Goal: Information Seeking & Learning: Get advice/opinions

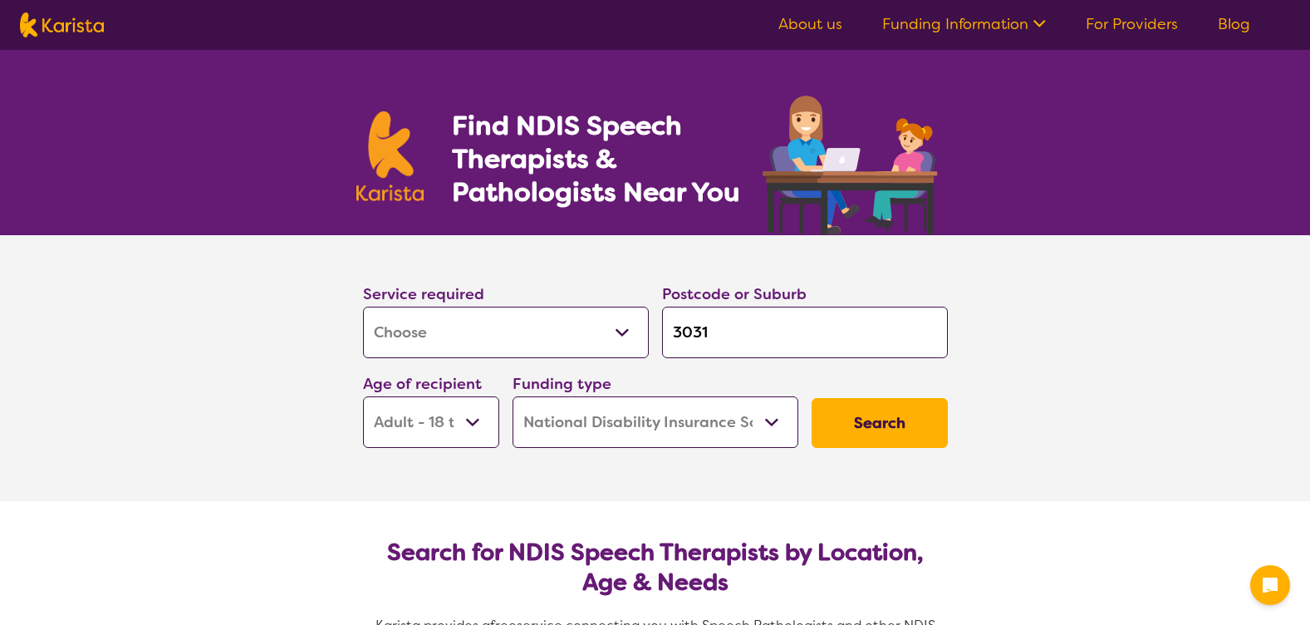
select select "[MEDICAL_DATA]"
select select "AD"
select select "NDIS"
select select "[MEDICAL_DATA]"
select select "AD"
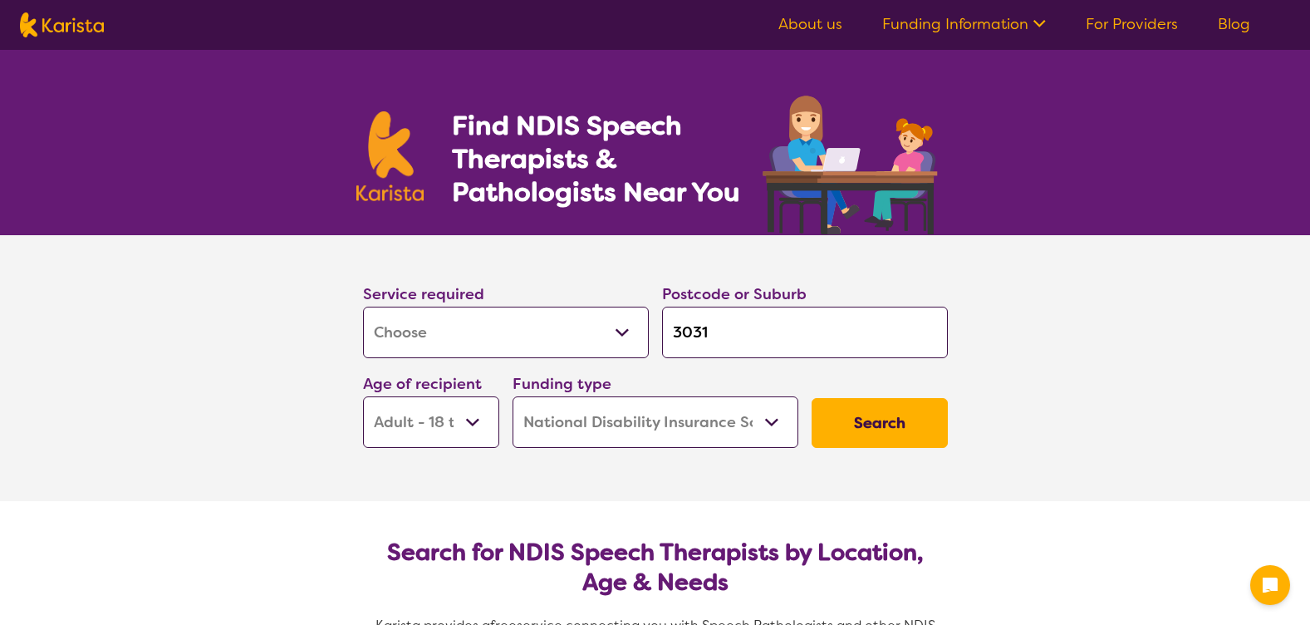
select select "NDIS"
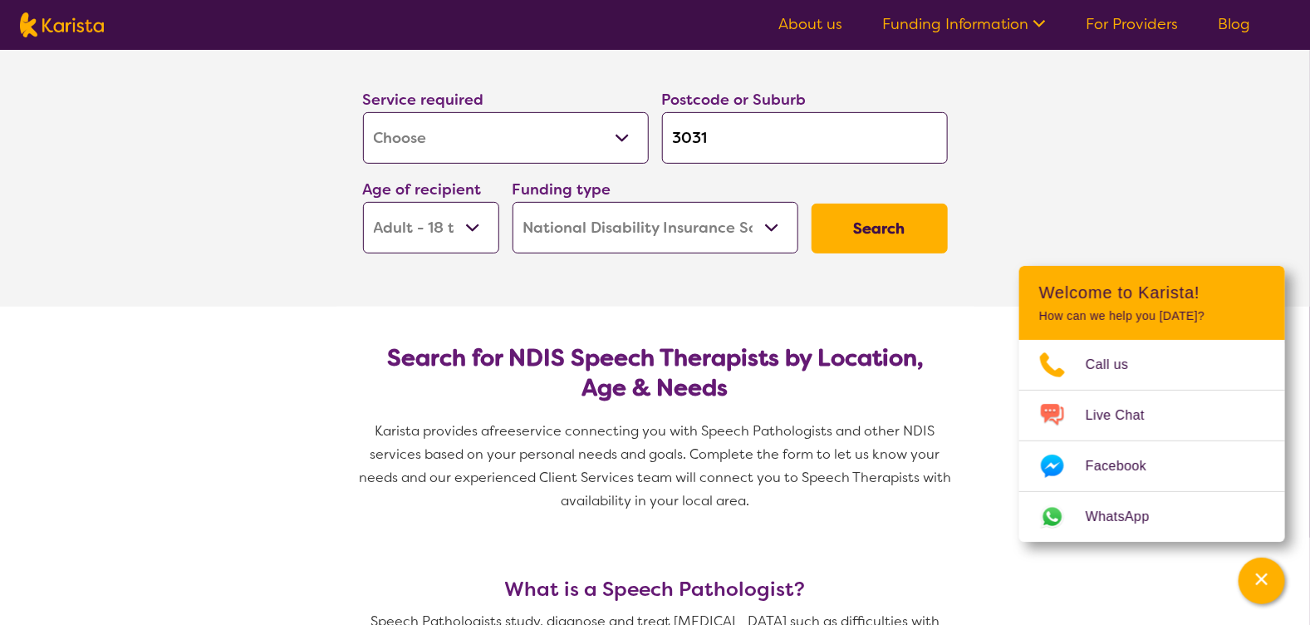
scroll to position [249, 0]
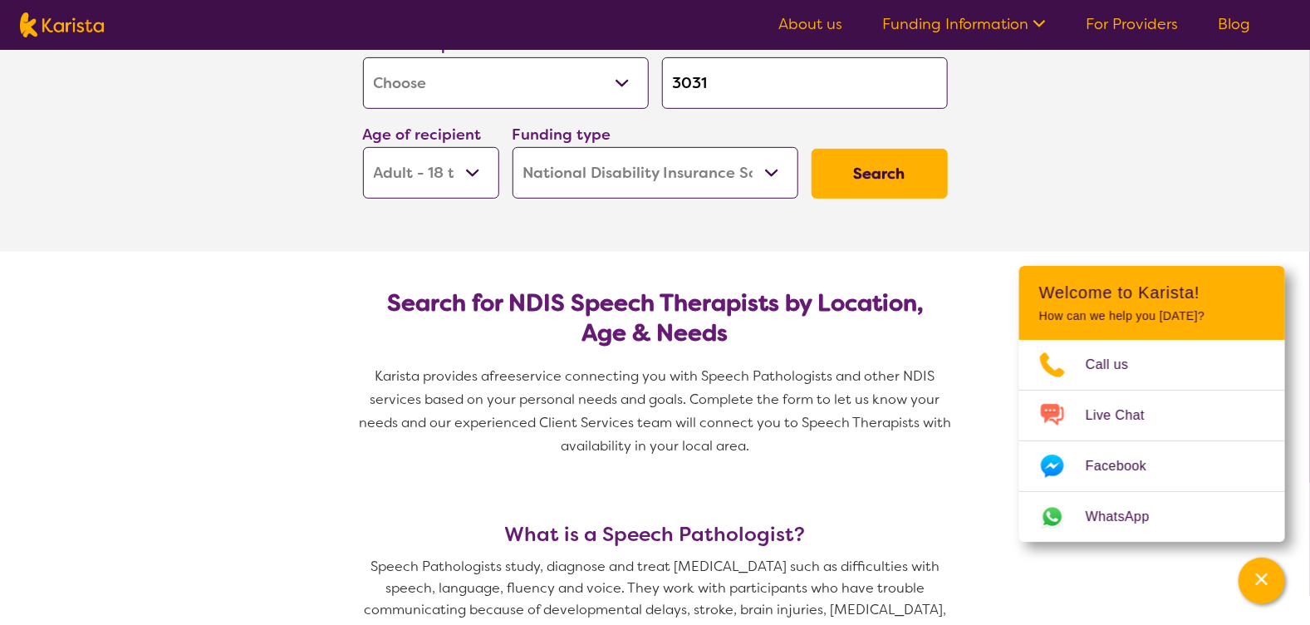
click at [861, 176] on button "Search" at bounding box center [880, 174] width 136 height 50
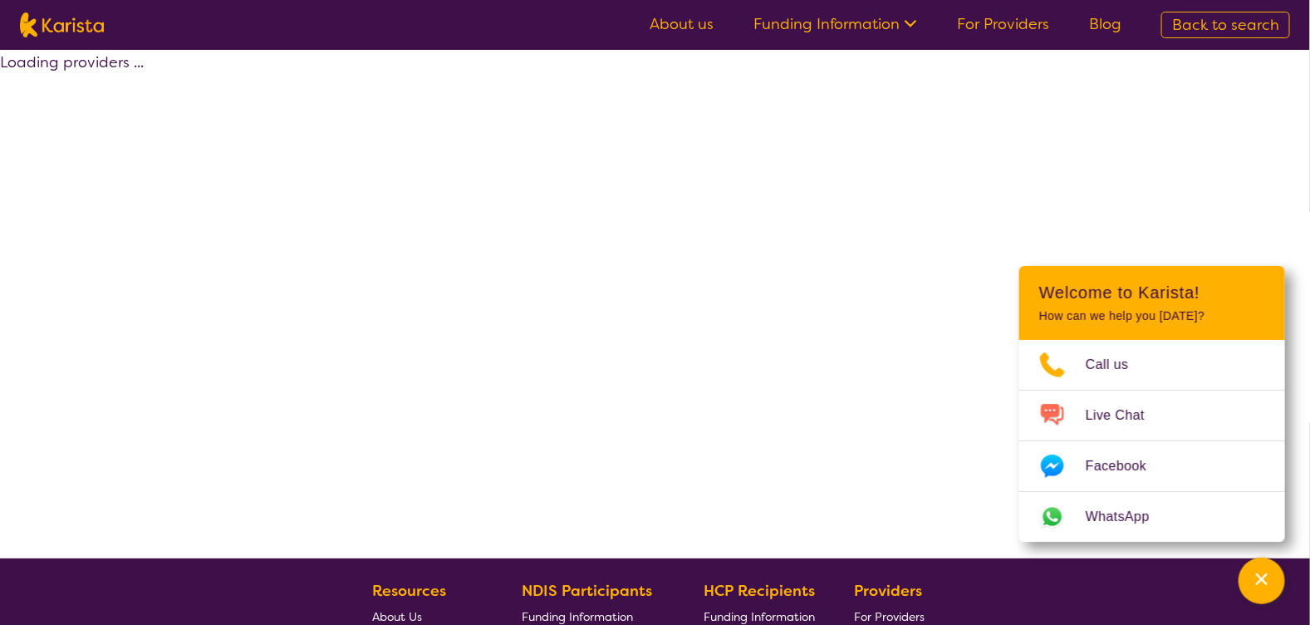
select select "by_score"
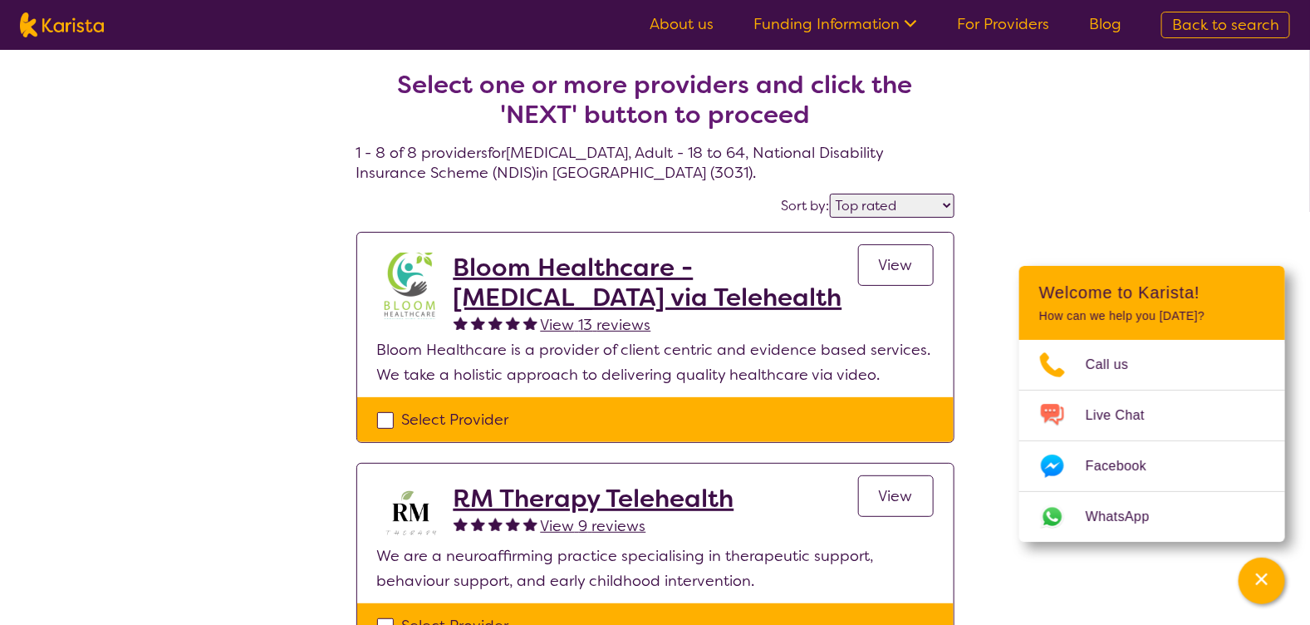
click at [582, 291] on h2 "Bloom Healthcare - [MEDICAL_DATA] via Telehealth" at bounding box center [656, 283] width 405 height 60
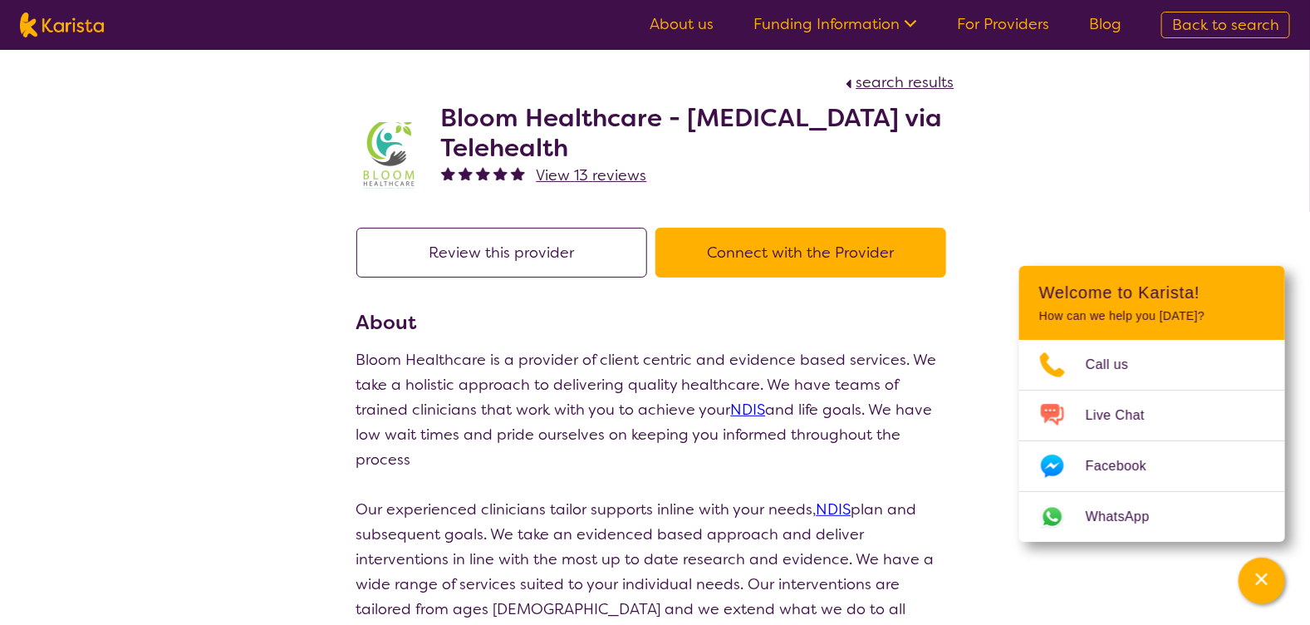
scroll to position [82, 0]
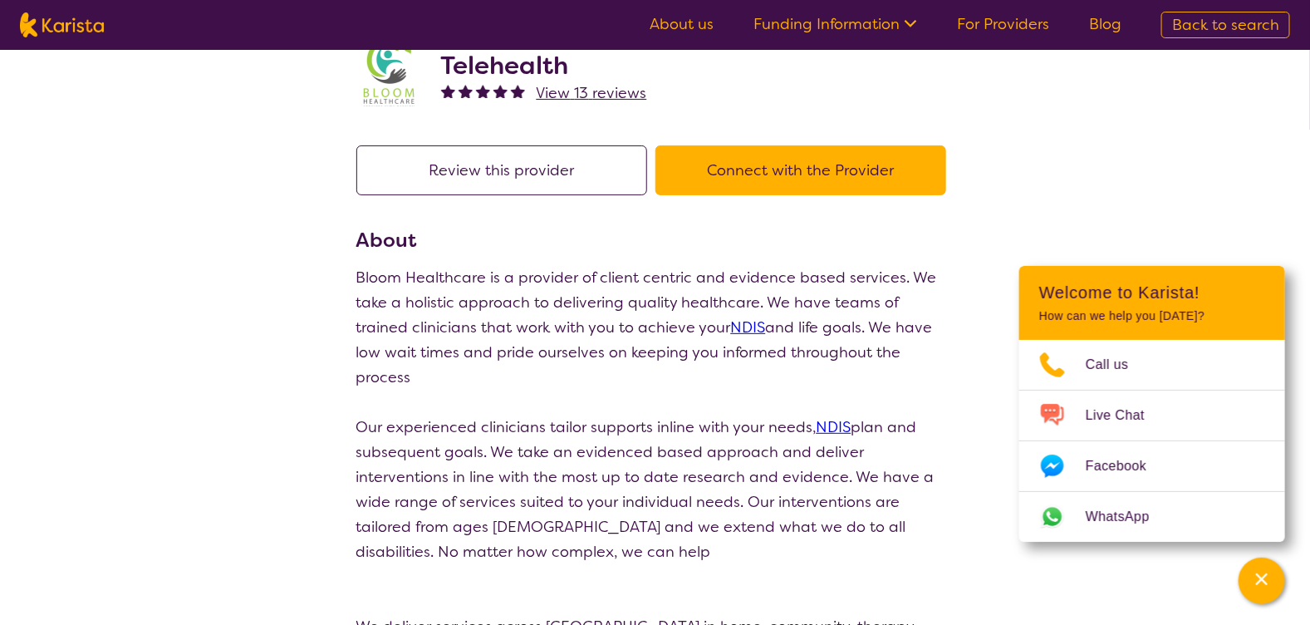
click at [542, 167] on button "Review this provider" at bounding box center [501, 170] width 291 height 50
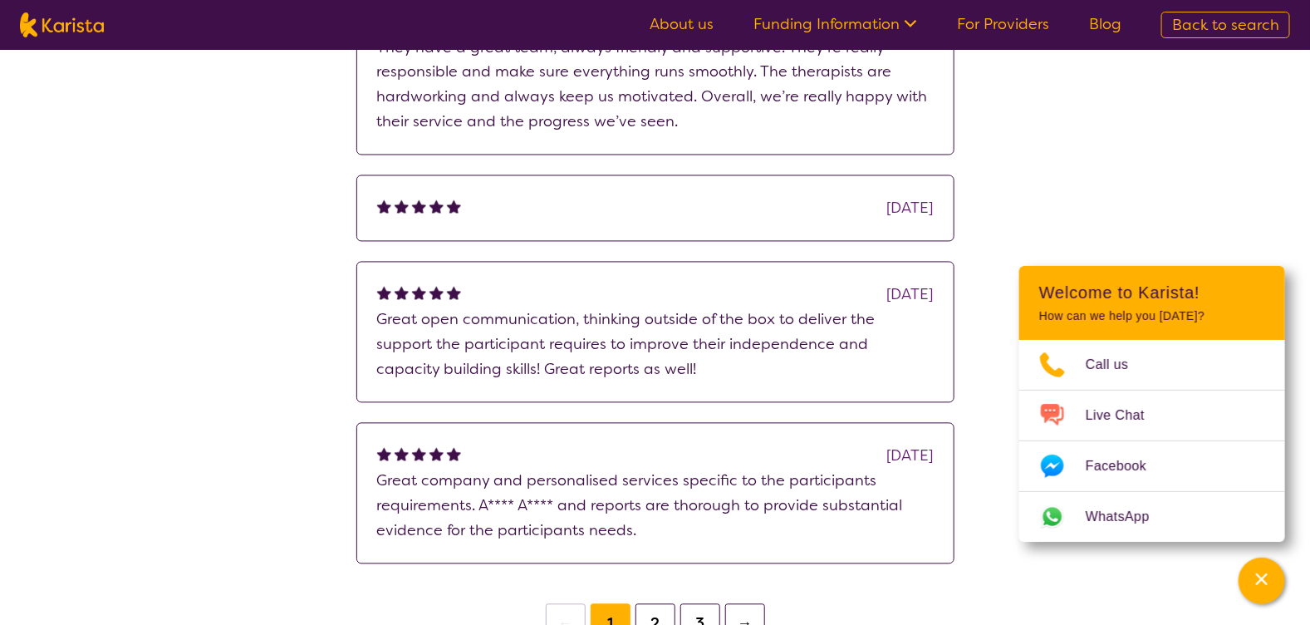
scroll to position [1246, 0]
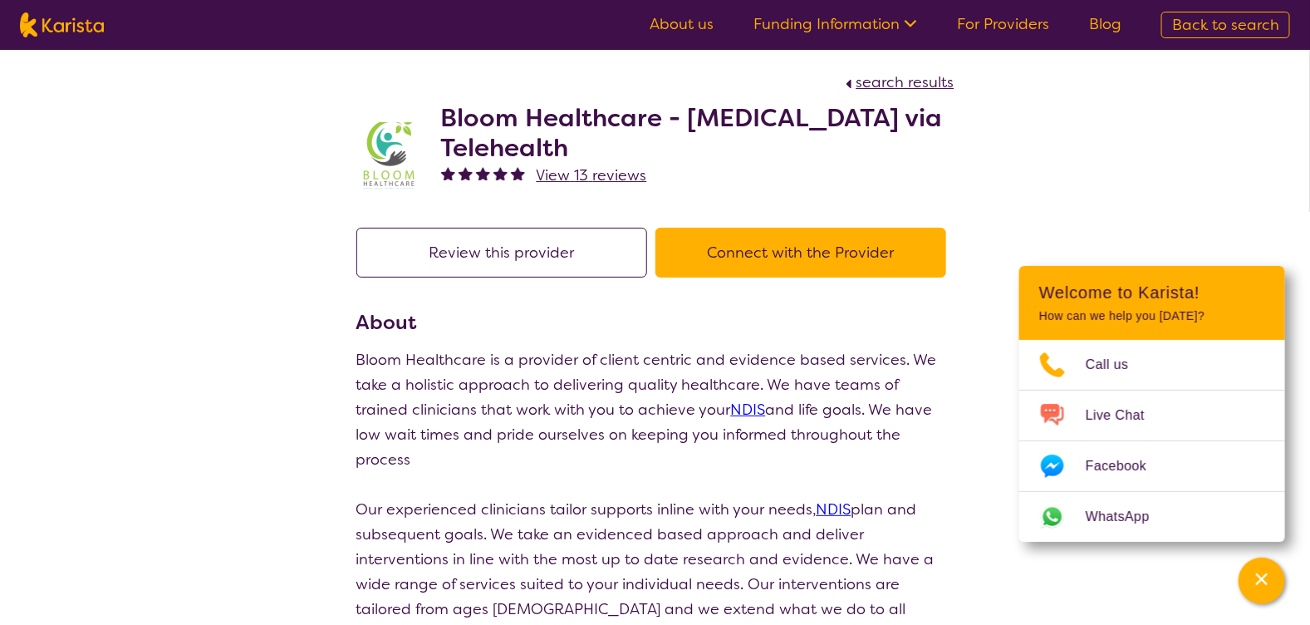
select select "by_score"
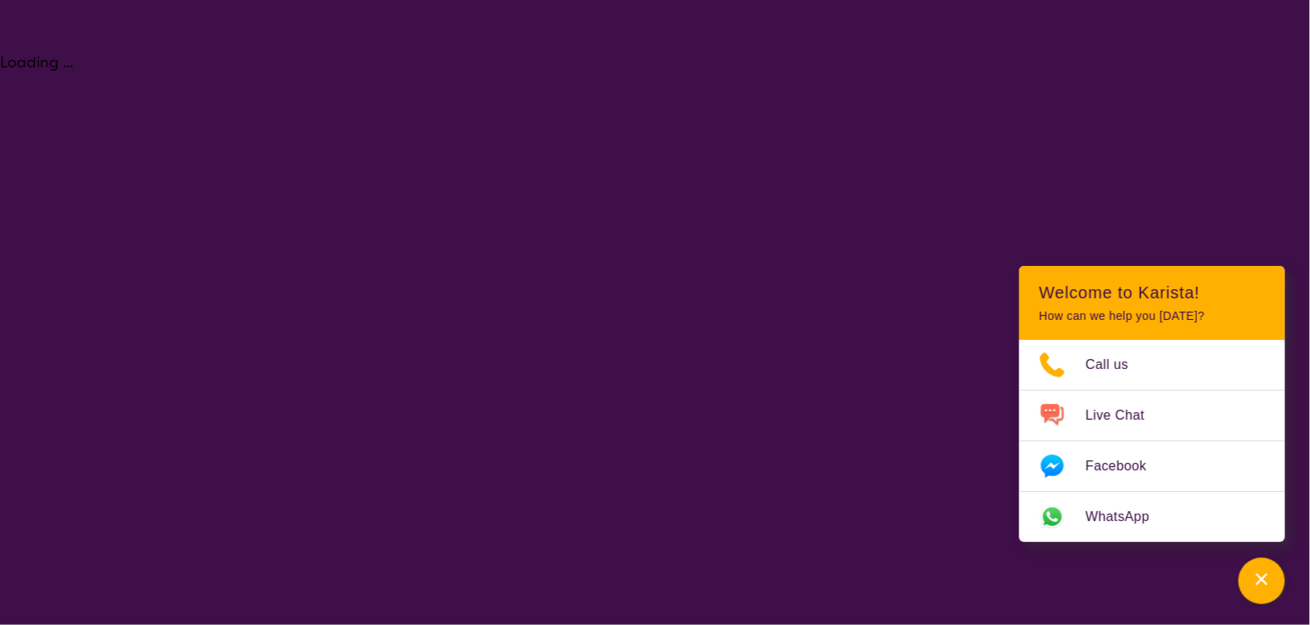
select select "[MEDICAL_DATA]"
select select "AD"
select select "NDIS"
select select "[MEDICAL_DATA]"
select select "AD"
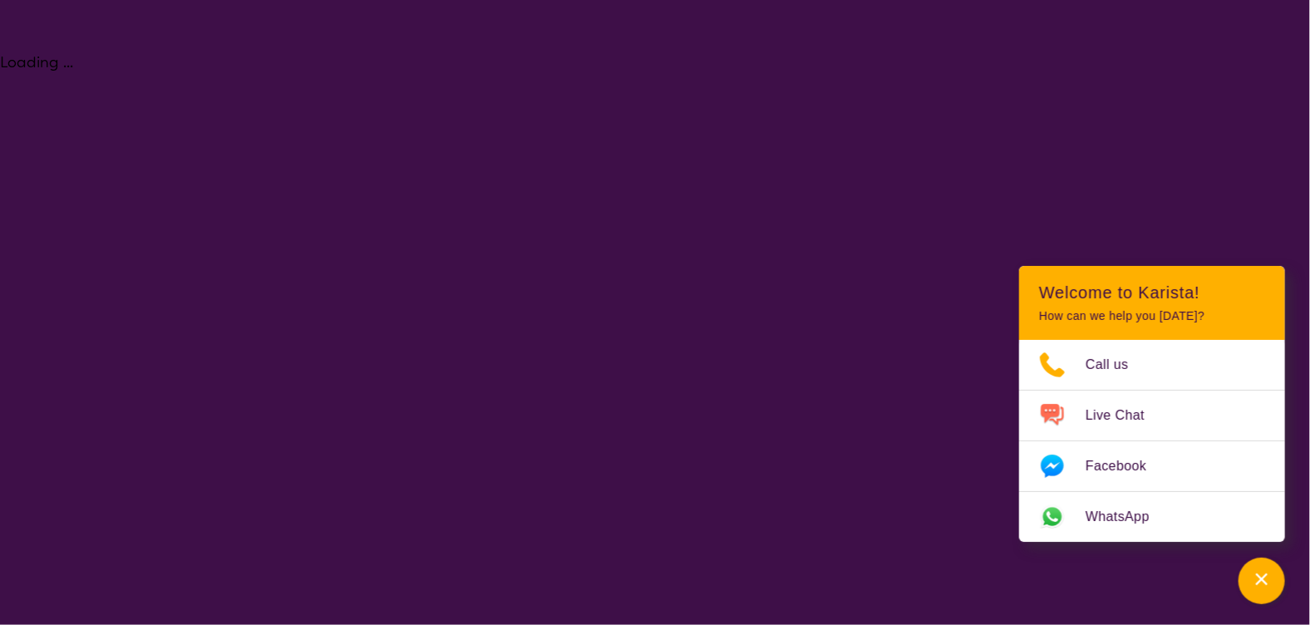
select select "NDIS"
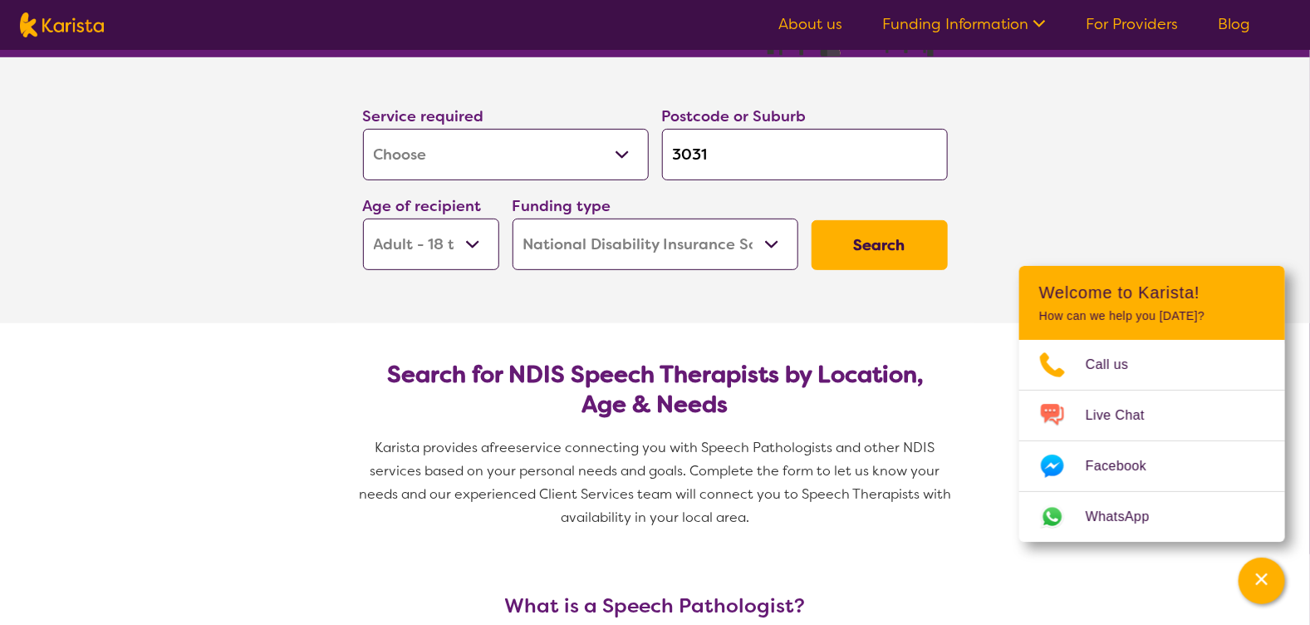
scroll to position [165, 0]
